Goal: Find specific page/section: Find specific page/section

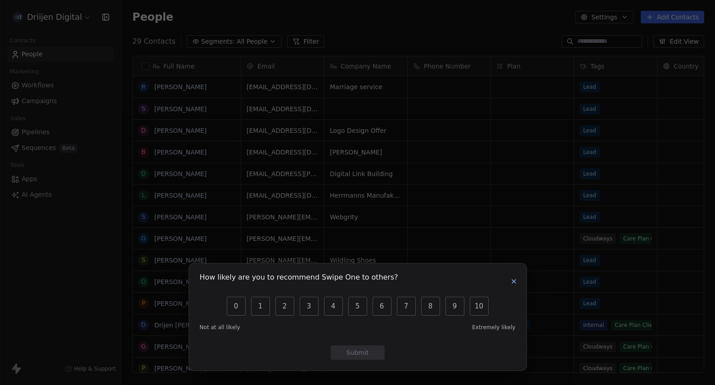
scroll to position [338, 593]
click at [514, 278] on icon "button" at bounding box center [513, 281] width 7 height 7
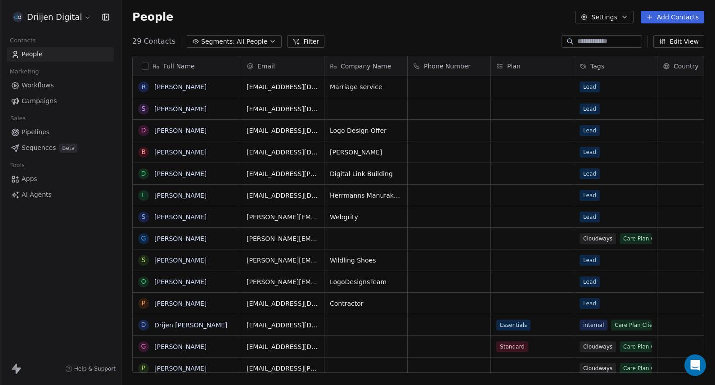
click at [91, 134] on link "Pipelines" at bounding box center [60, 132] width 107 height 15
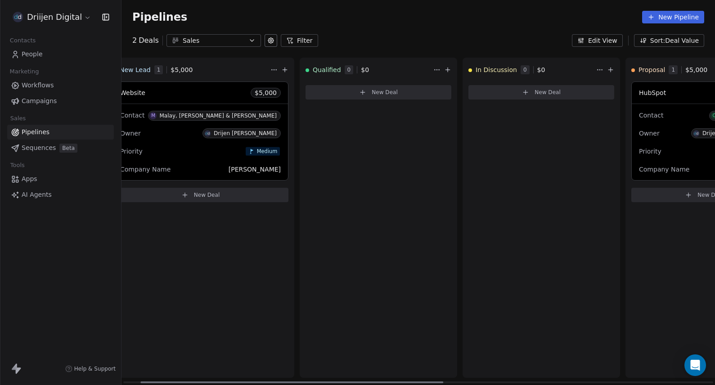
scroll to position [0, 34]
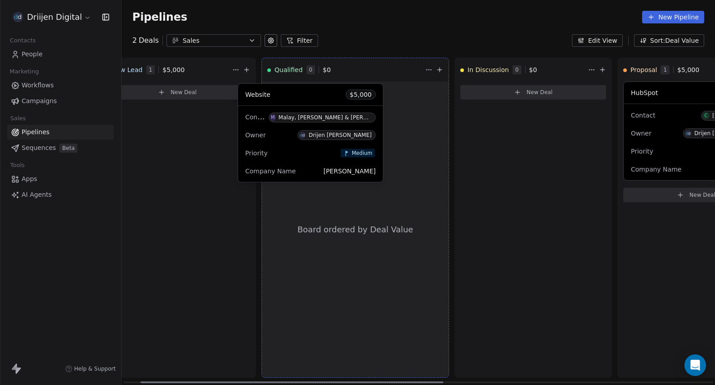
drag, startPoint x: 195, startPoint y: 152, endPoint x: 330, endPoint y: 154, distance: 135.4
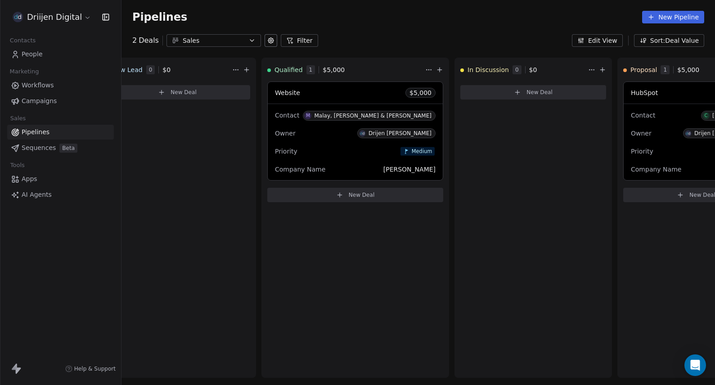
click at [29, 55] on span "People" at bounding box center [32, 53] width 21 height 9
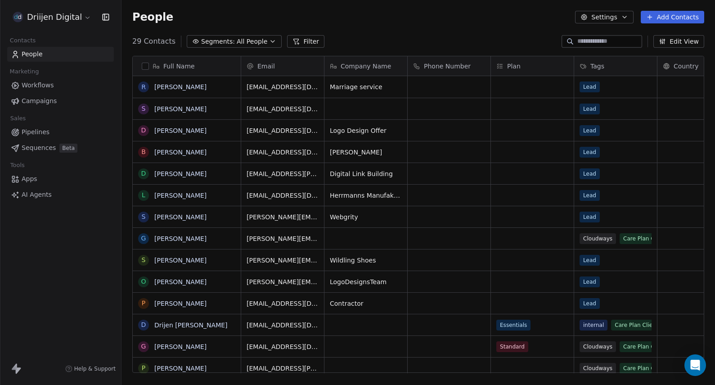
scroll to position [338, 593]
